Goal: Check status: Check status

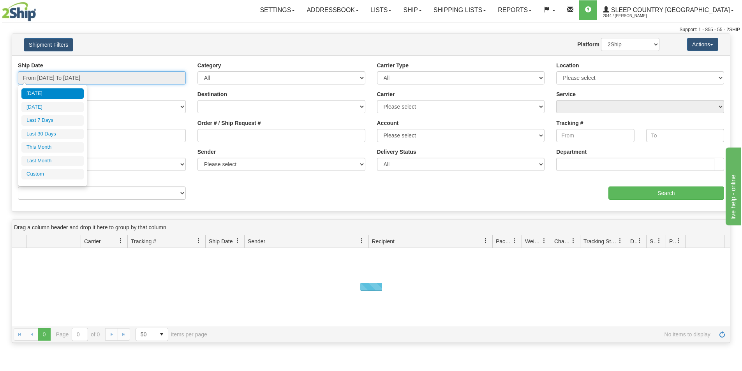
click at [176, 78] on input "From [DATE] To [DATE]" at bounding box center [102, 77] width 168 height 13
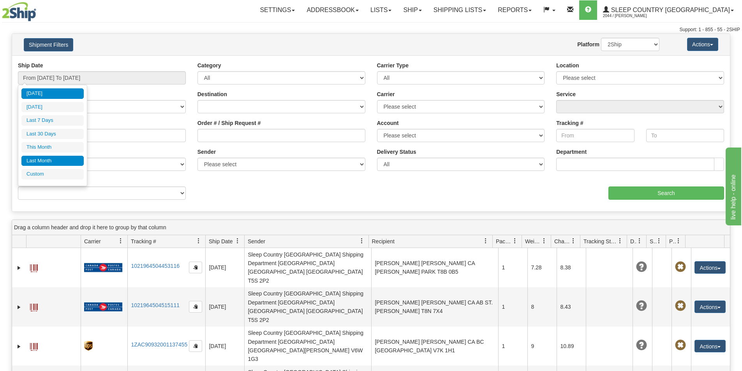
click at [43, 159] on li "Last Month" at bounding box center [52, 161] width 62 height 11
type input "From 08/01/2025 To 08/31/2025"
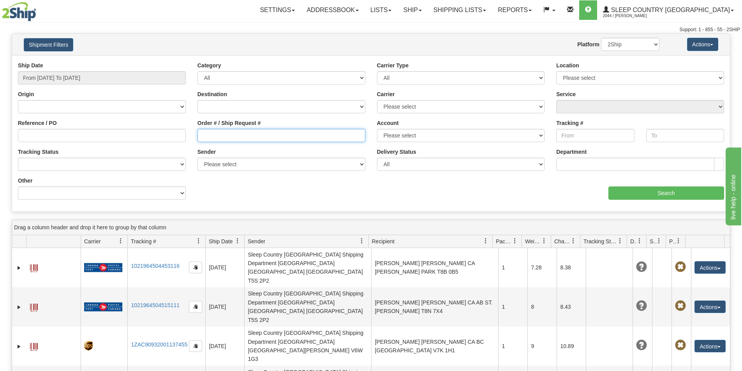
click at [198, 137] on input "Order # / Ship Request #" at bounding box center [281, 135] width 168 height 13
paste input "9000I041298"
type input "9000I041298"
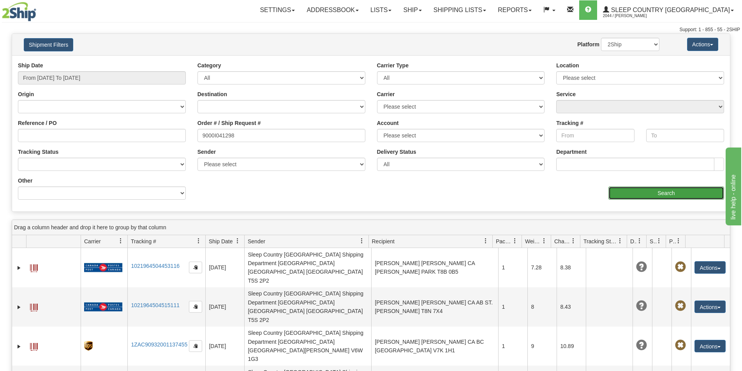
click at [642, 192] on input "Search" at bounding box center [666, 193] width 116 height 13
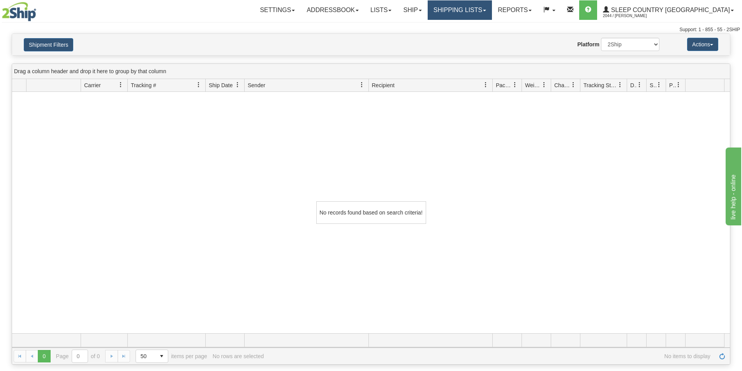
click at [486, 10] on span at bounding box center [484, 11] width 3 height 2
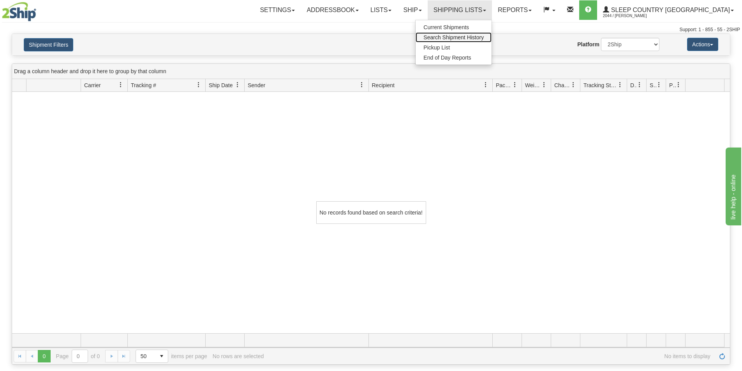
click at [484, 39] on span "Search Shipment History" at bounding box center [453, 37] width 60 height 6
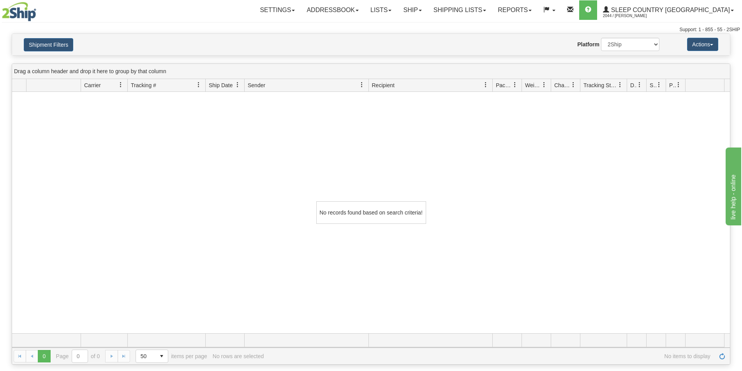
click at [509, 39] on div "Website Agent Nothing selected Client User Platform 2Ship Imported" at bounding box center [401, 44] width 530 height 13
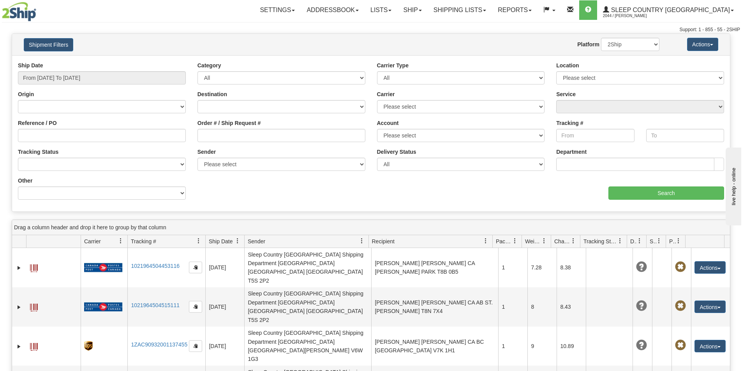
click at [533, 42] on div "Website Agent Nothing selected Client User Platform 2Ship Imported" at bounding box center [401, 44] width 530 height 13
click at [492, 11] on link "Shipping lists" at bounding box center [460, 9] width 64 height 19
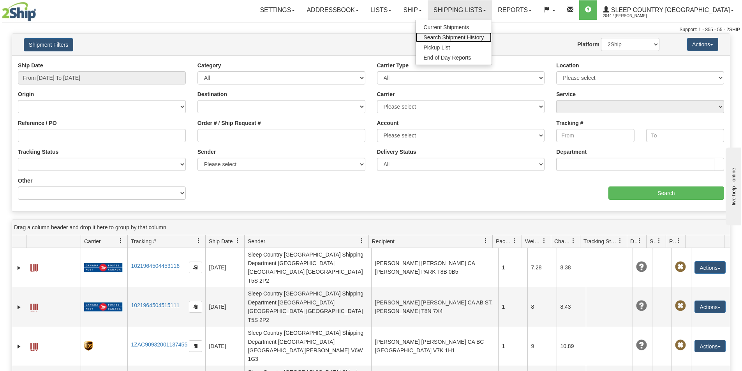
click at [484, 38] on span "Search Shipment History" at bounding box center [453, 37] width 60 height 6
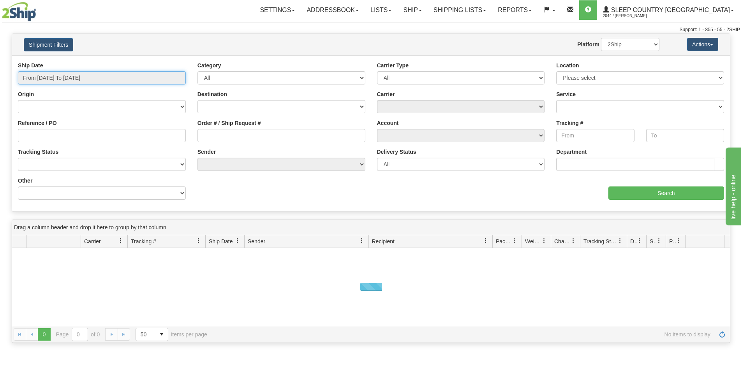
click at [150, 78] on input "From [DATE] To [DATE]" at bounding box center [102, 77] width 168 height 13
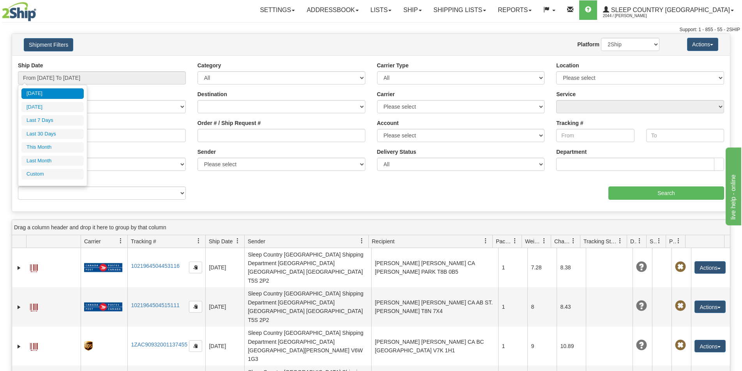
drag, startPoint x: 52, startPoint y: 130, endPoint x: 82, endPoint y: 134, distance: 29.8
click at [52, 131] on li "Last 30 Days" at bounding box center [52, 134] width 62 height 11
type input "From 08/12/2025 To 09/10/2025"
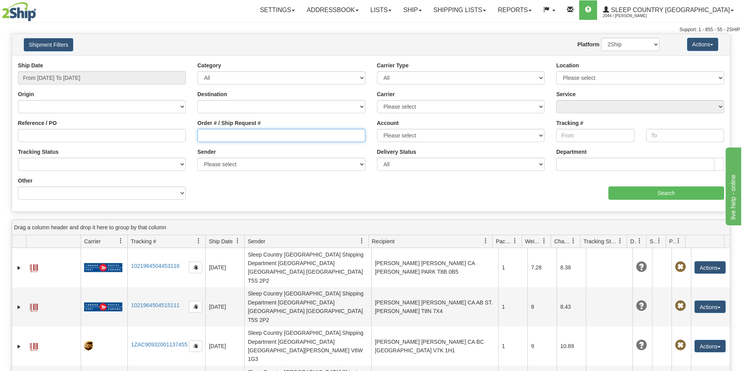
click at [203, 137] on input "Order # / Ship Request #" at bounding box center [281, 135] width 168 height 13
paste input "9000I041298"
type input "9000I041298"
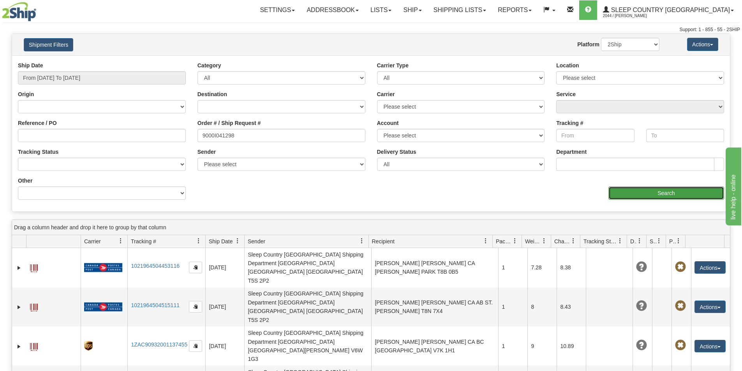
click at [666, 188] on input "Search" at bounding box center [666, 193] width 116 height 13
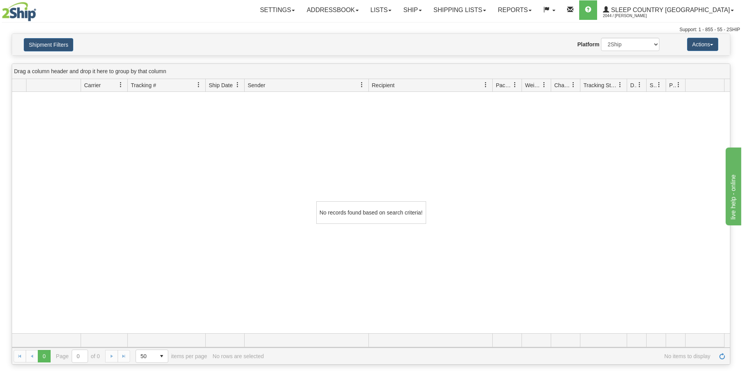
click at [591, 208] on div "No records found based on search criteria!" at bounding box center [371, 212] width 718 height 241
